Goal: Transaction & Acquisition: Purchase product/service

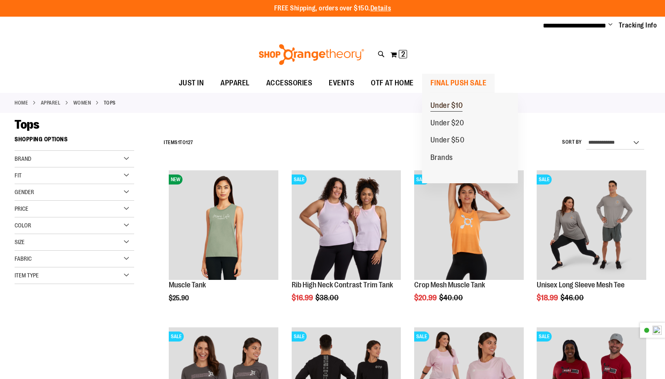
click at [459, 106] on span "Under $10" at bounding box center [446, 106] width 32 height 10
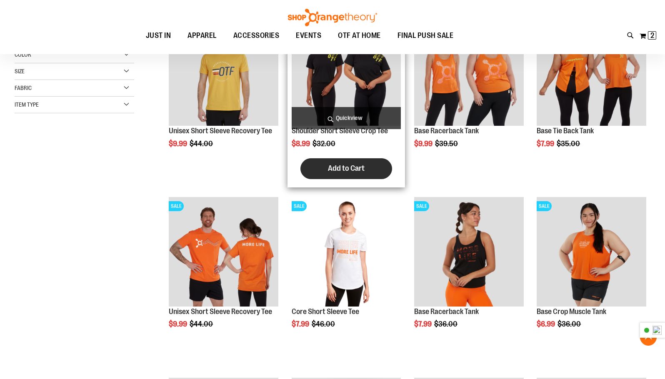
scroll to position [166, 0]
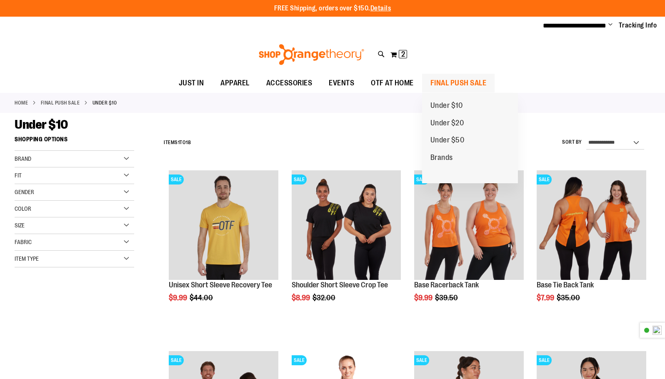
click at [447, 80] on span "FINAL PUSH SALE" at bounding box center [458, 83] width 56 height 19
click at [446, 123] on span "Under $20" at bounding box center [447, 124] width 34 height 10
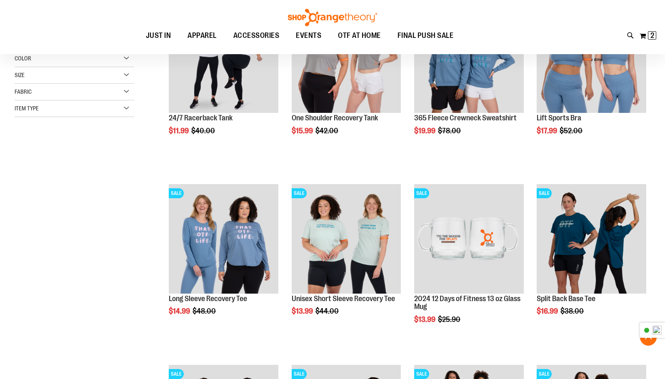
scroll to position [208, 0]
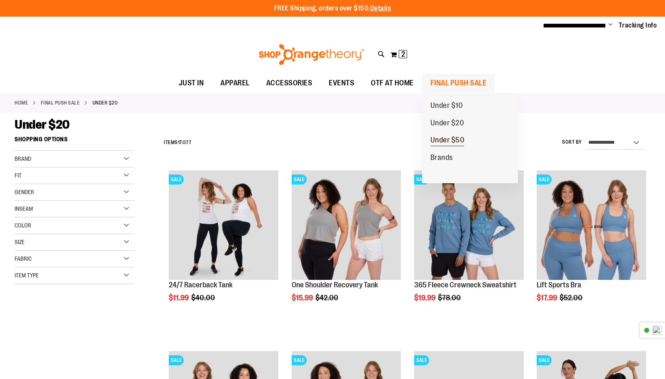
click at [450, 135] on link "Under $50" at bounding box center [447, 140] width 51 height 17
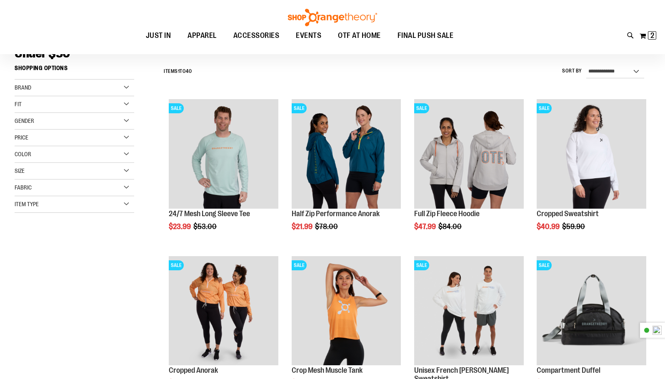
scroll to position [83, 0]
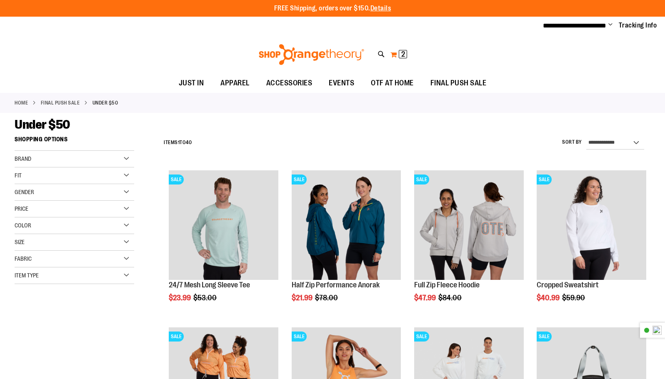
click at [397, 55] on button "My Cart 2 2 items" at bounding box center [398, 54] width 17 height 13
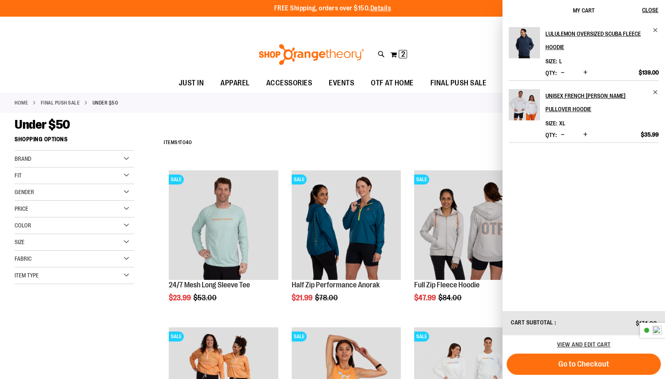
click at [225, 52] on div "Toggle Nav Search Popular Suggestions Advanced Search" at bounding box center [332, 54] width 665 height 38
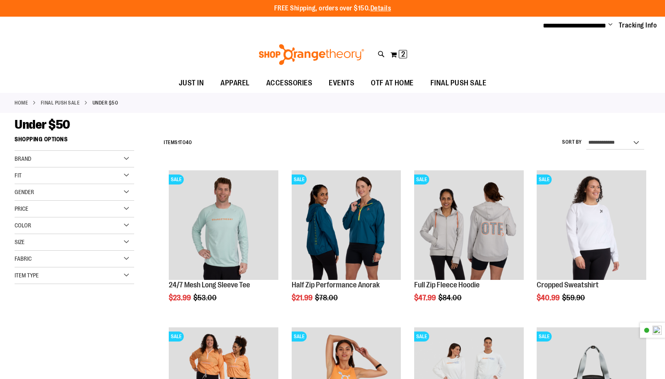
click at [390, 48] on button "My Cart 2 2 items" at bounding box center [398, 54] width 17 height 13
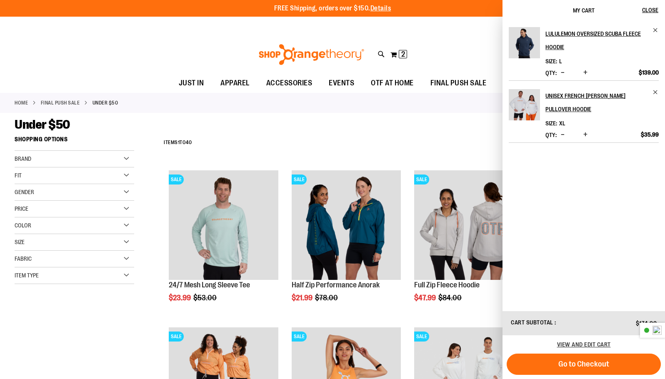
click at [384, 127] on div "Under $50" at bounding box center [333, 124] width 636 height 15
